Goal: Obtain resource: Obtain resource

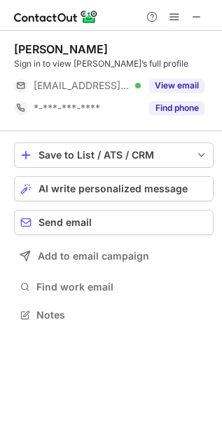
scroll to position [305, 222]
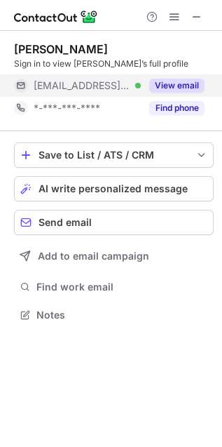
click at [172, 81] on button "View email" at bounding box center [176, 86] width 55 height 14
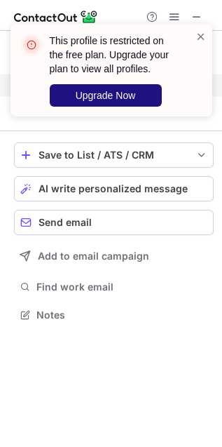
click at [130, 85] on button "Upgrade Now" at bounding box center [106, 95] width 112 height 22
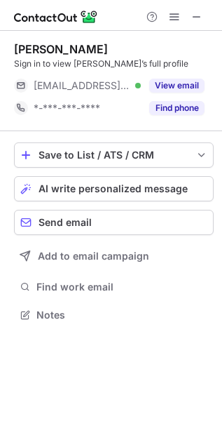
click at [166, 86] on button "View email" at bounding box center [176, 86] width 55 height 14
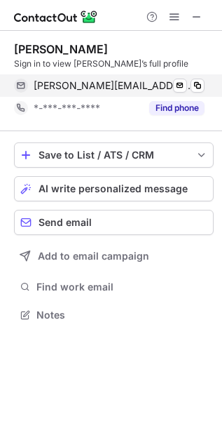
click at [200, 93] on div "jori@shroofing.com Verified Send email Copy" at bounding box center [109, 85] width 191 height 22
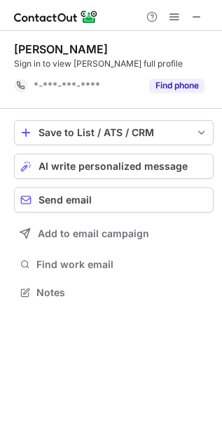
scroll to position [6, 7]
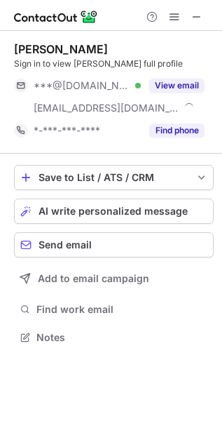
scroll to position [327, 222]
